Goal: Information Seeking & Learning: Learn about a topic

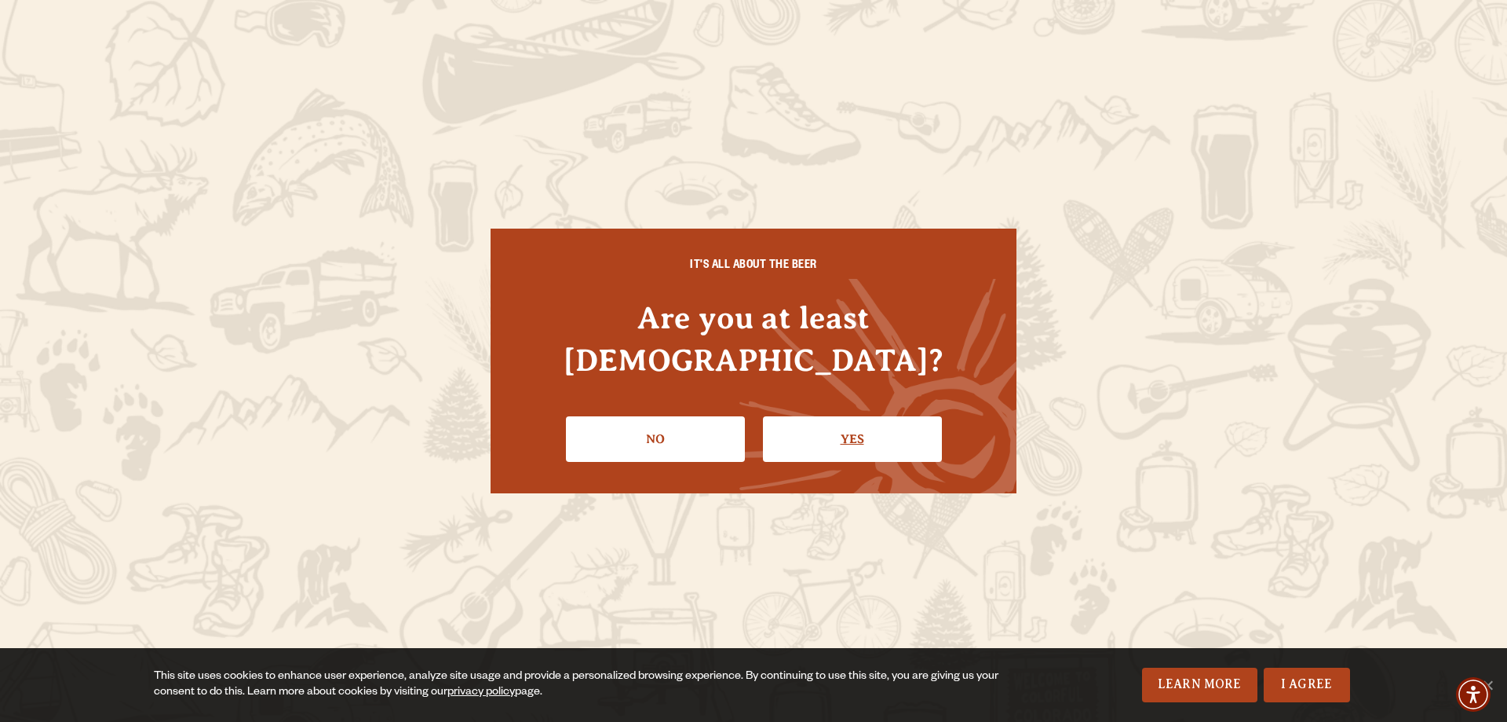
click at [846, 416] on link "Yes" at bounding box center [852, 439] width 179 height 46
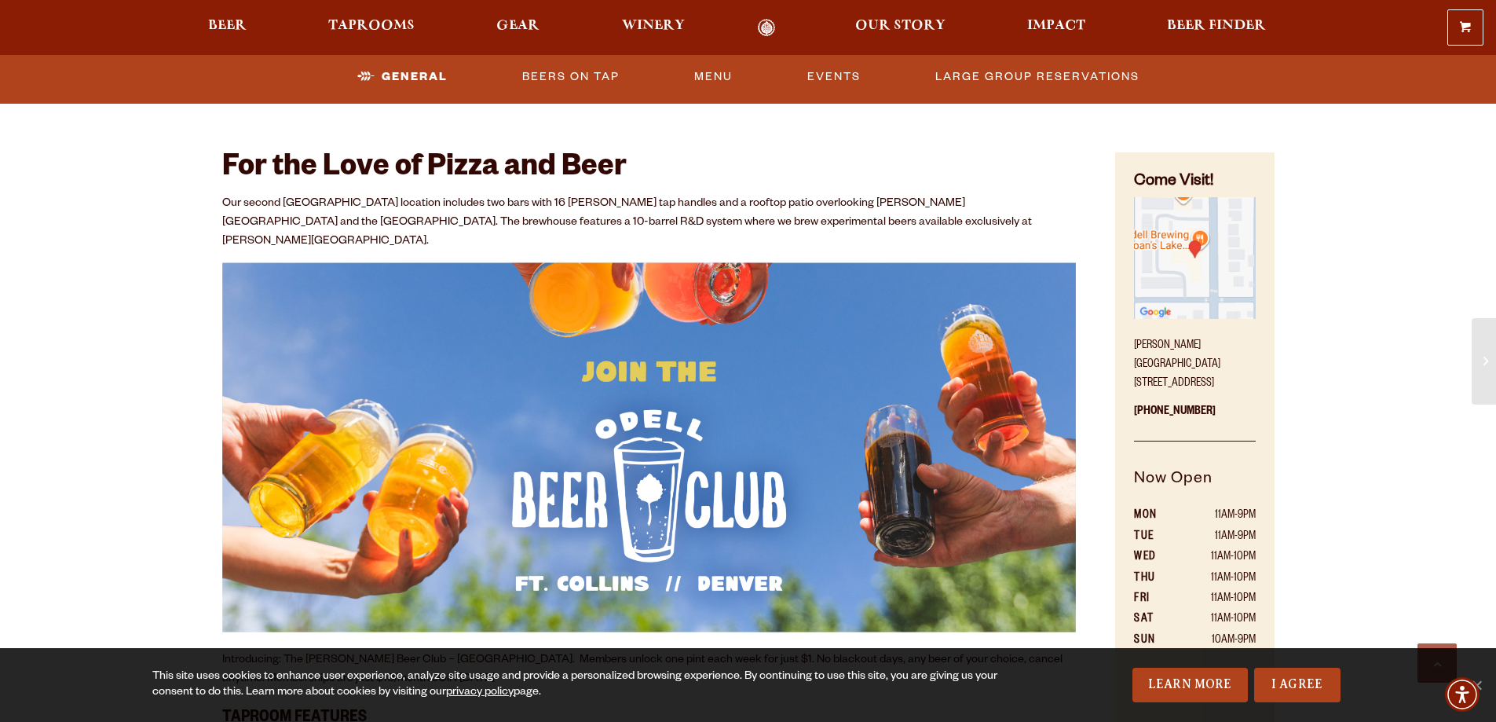
scroll to position [785, 0]
click at [1179, 248] on img "Find on Google Maps (opens in a new window)" at bounding box center [1194, 258] width 121 height 121
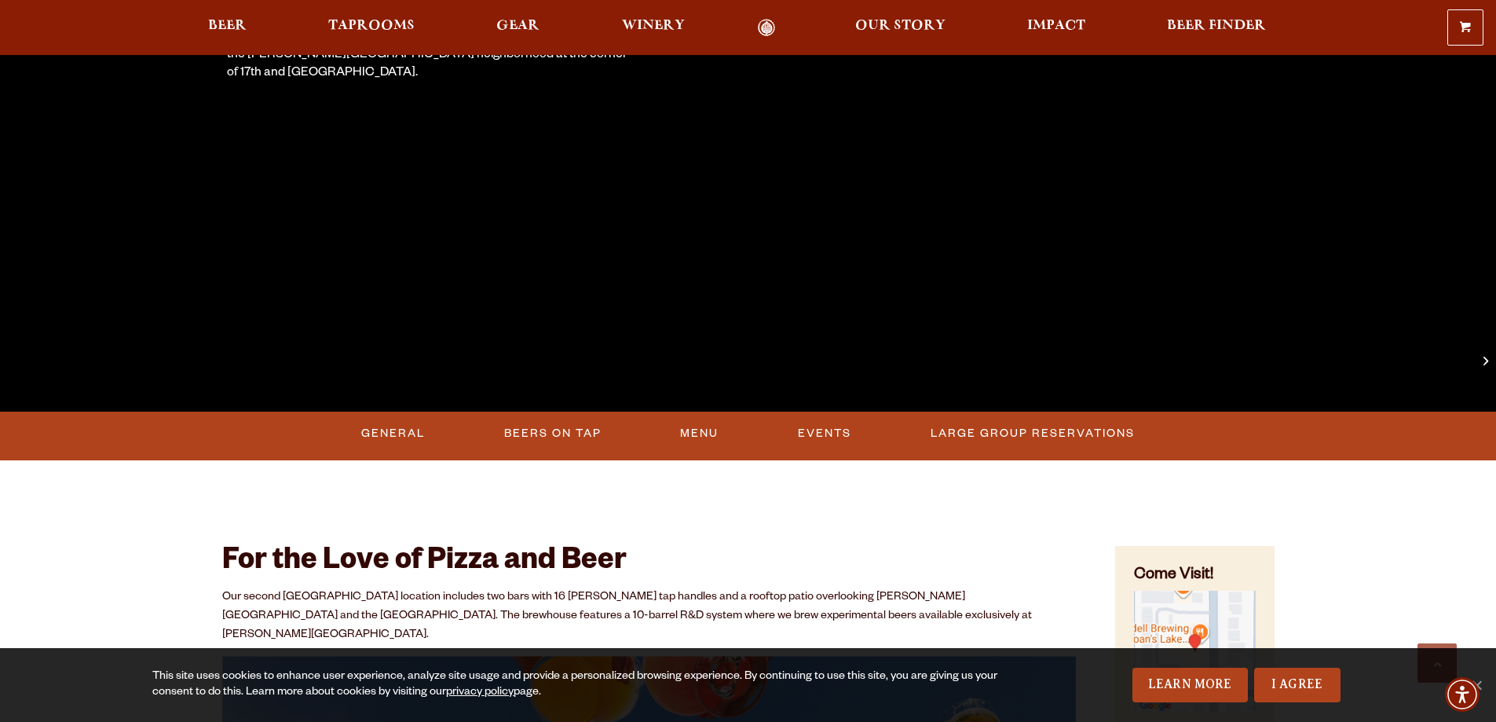
scroll to position [471, 0]
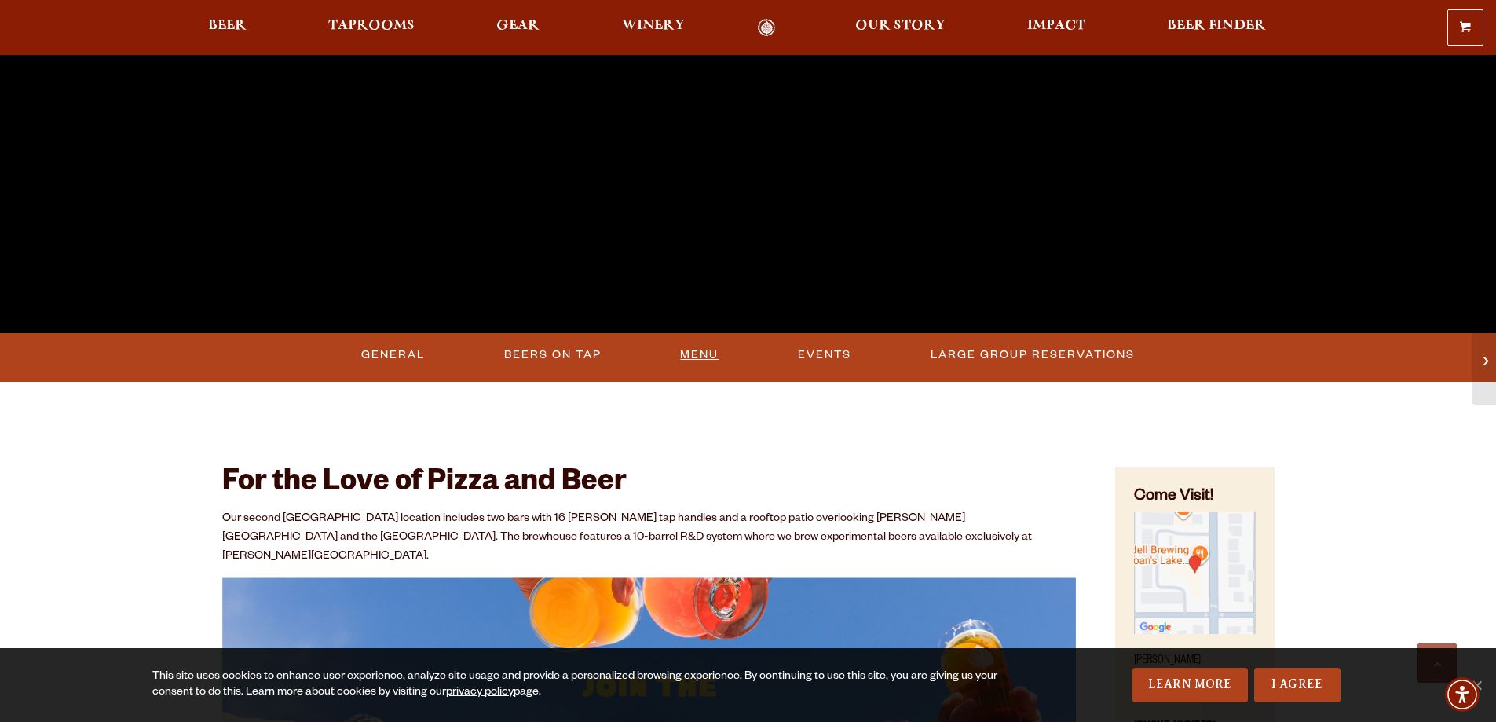
click at [700, 354] on link "Menu" at bounding box center [699, 355] width 51 height 36
click at [243, 20] on span "Beer" at bounding box center [227, 26] width 38 height 13
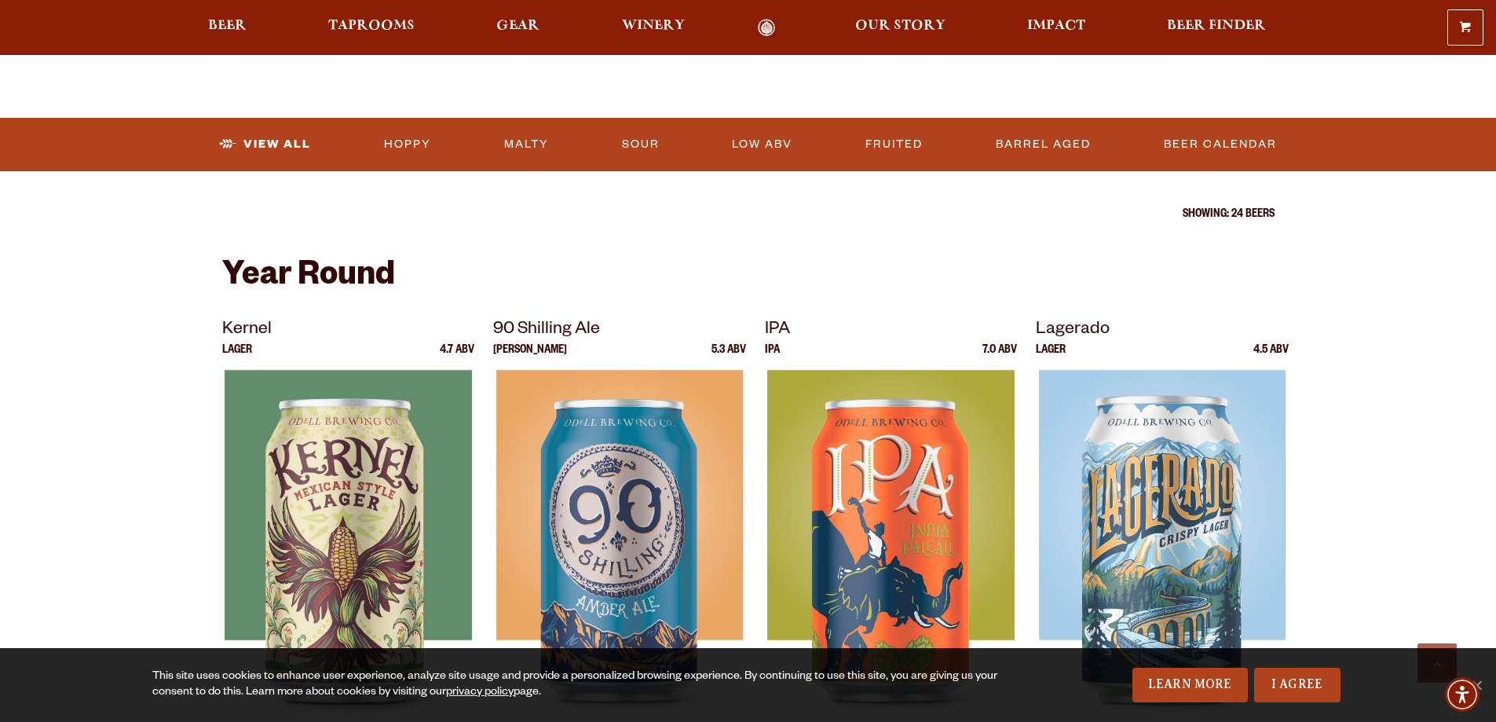
scroll to position [471, 0]
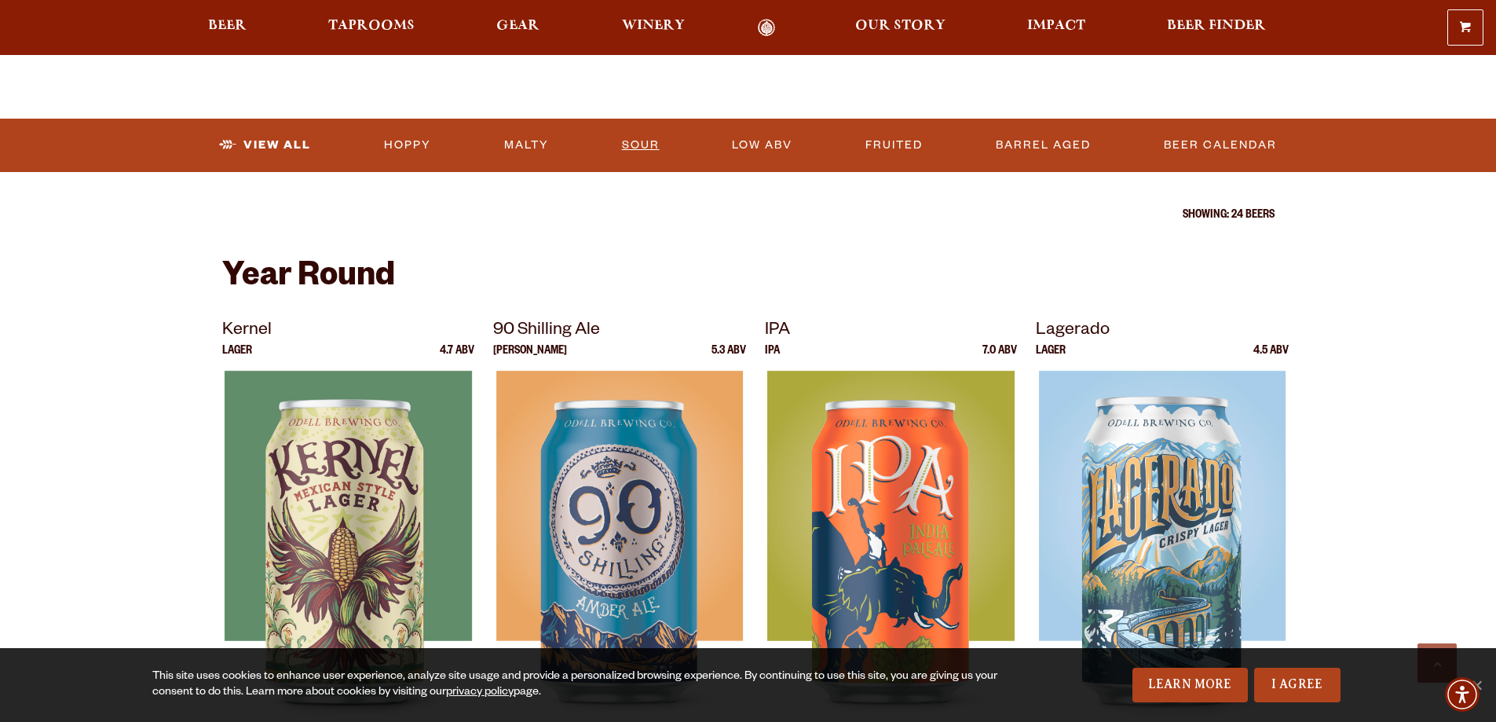
click at [630, 145] on link "Sour" at bounding box center [641, 145] width 50 height 36
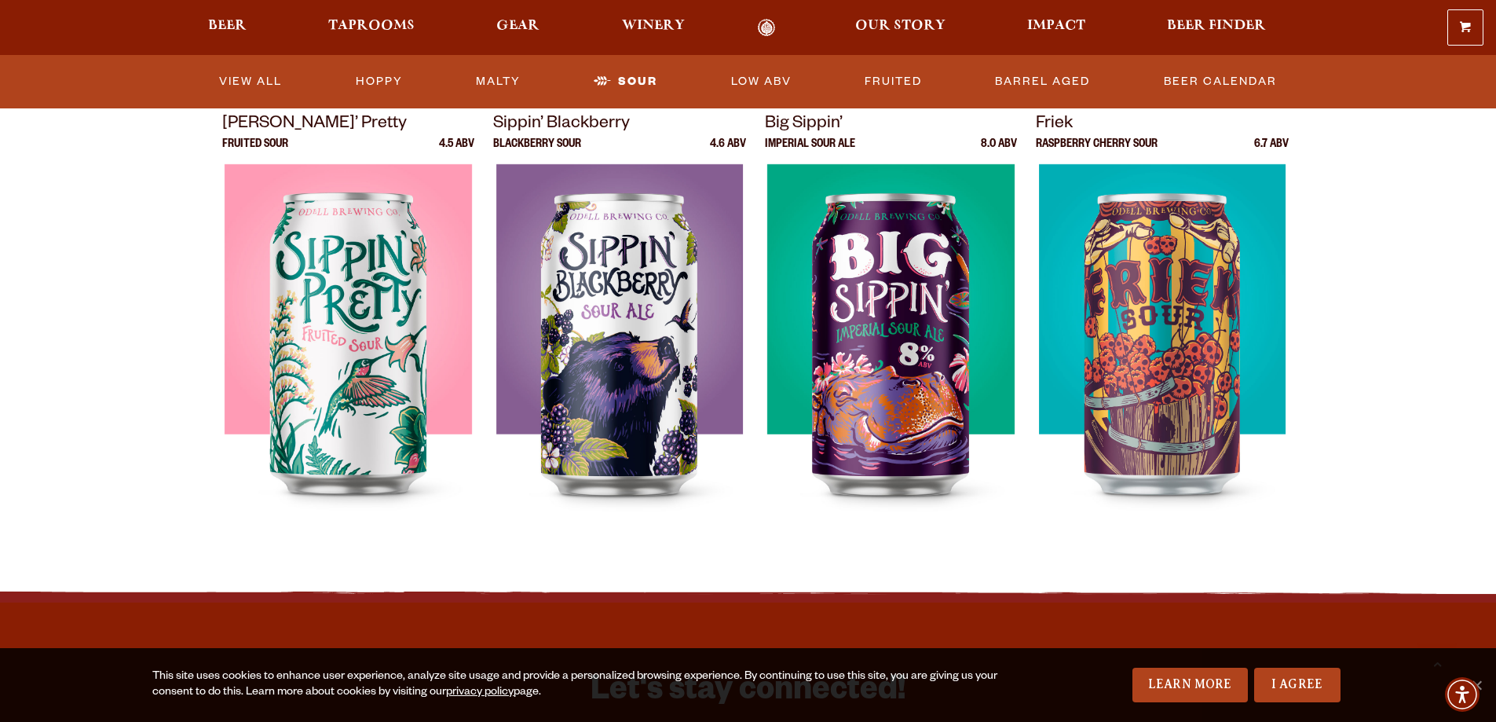
scroll to position [471, 0]
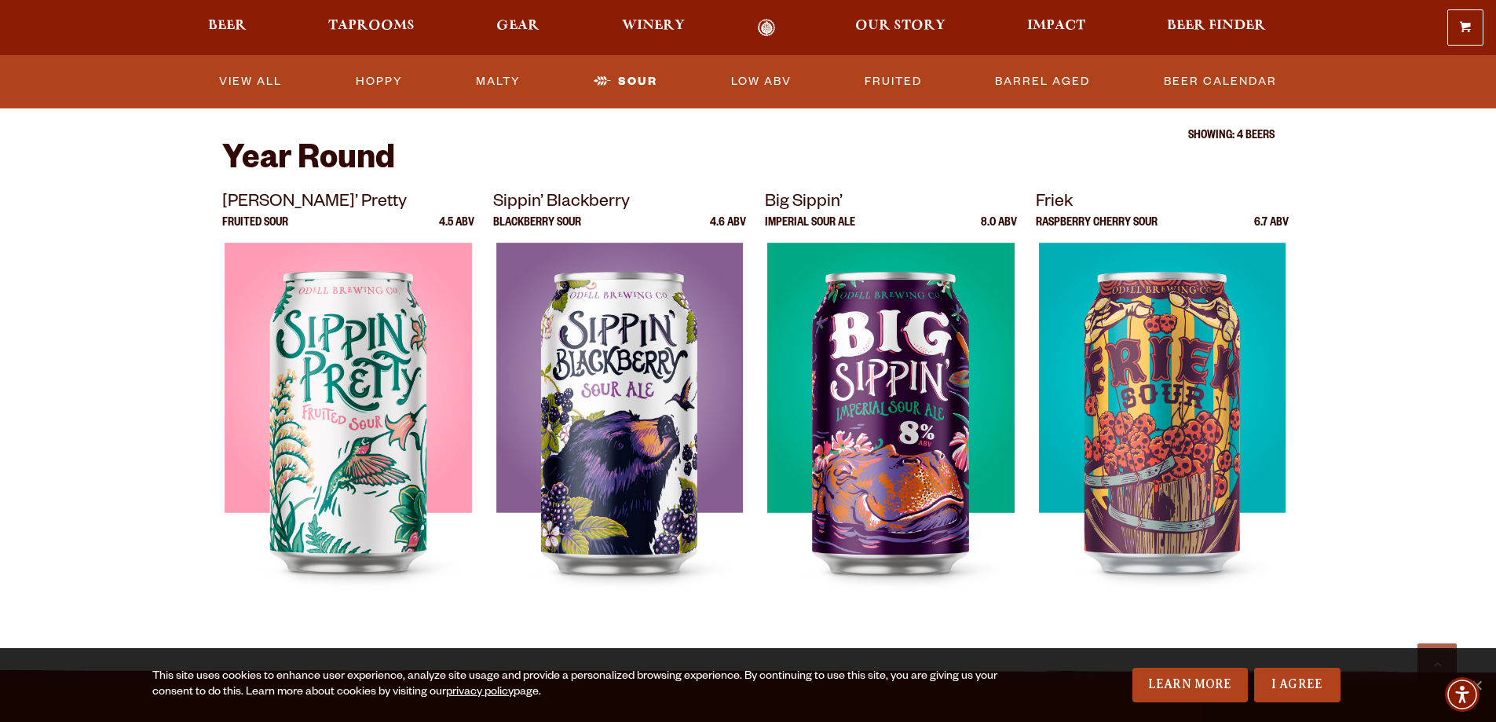
click at [917, 173] on h2 "Year Round" at bounding box center [748, 162] width 1052 height 38
